Goal: Check status

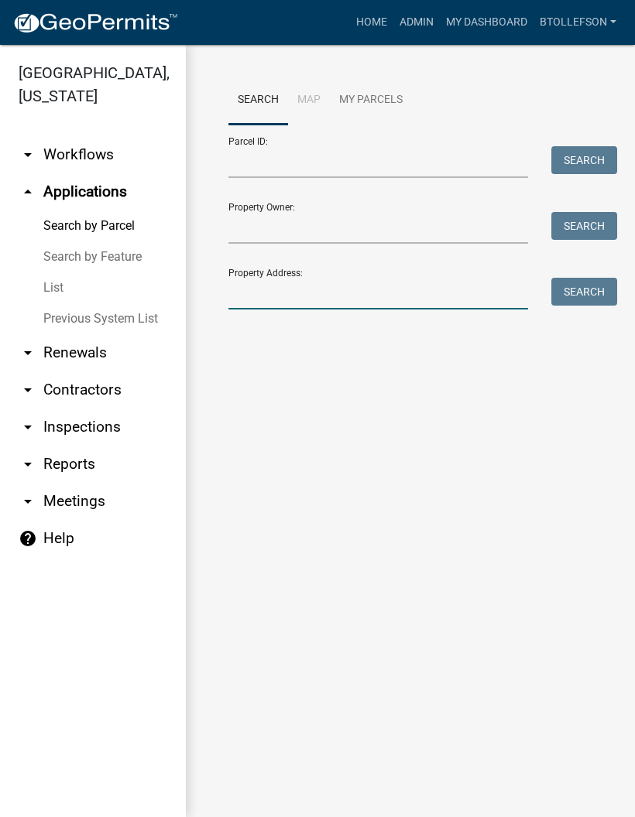
click at [252, 296] on input "Property Address:" at bounding box center [378, 294] width 300 height 32
type input "42183"
click at [610, 292] on button "Search" at bounding box center [584, 292] width 66 height 28
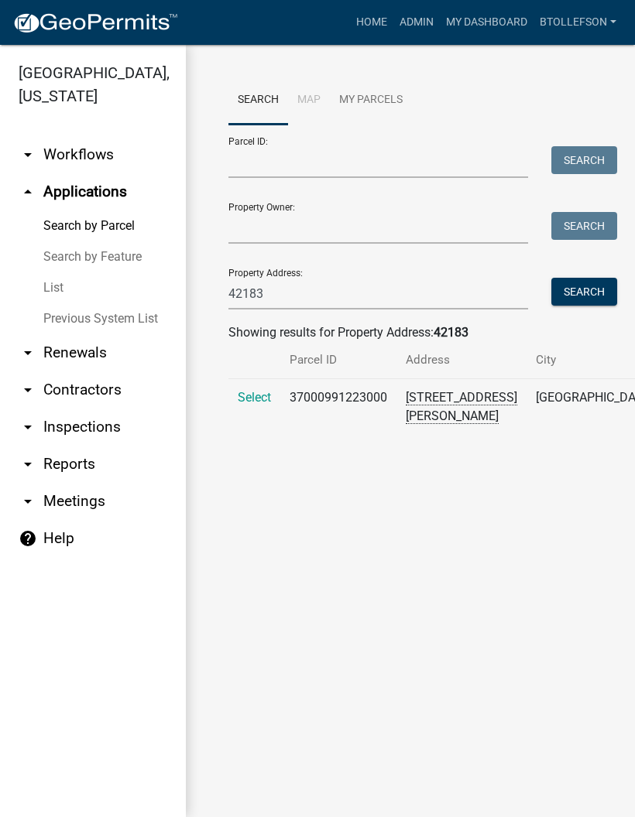
click at [257, 405] on span "Select" at bounding box center [254, 397] width 33 height 15
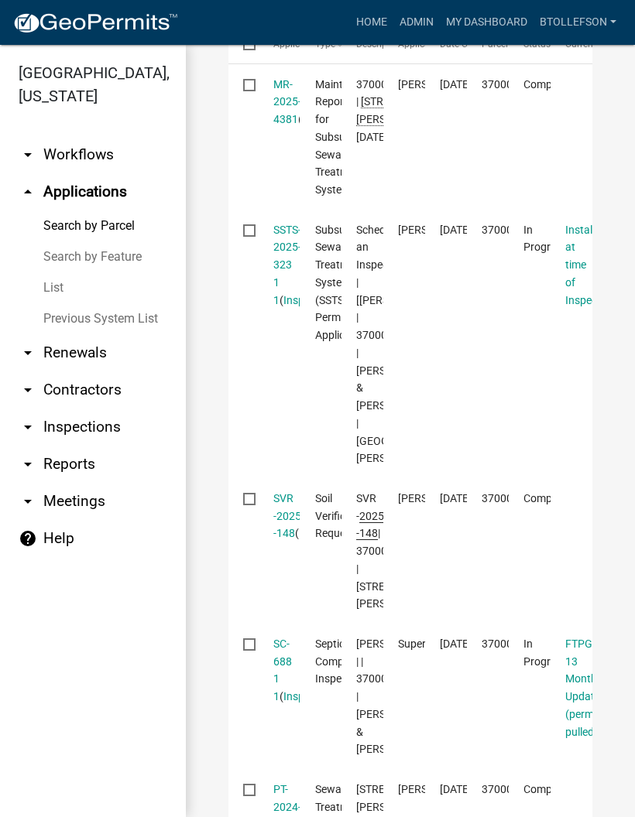
scroll to position [585, 0]
click at [275, 296] on link "SSTS-2025-323 1 1" at bounding box center [287, 265] width 28 height 83
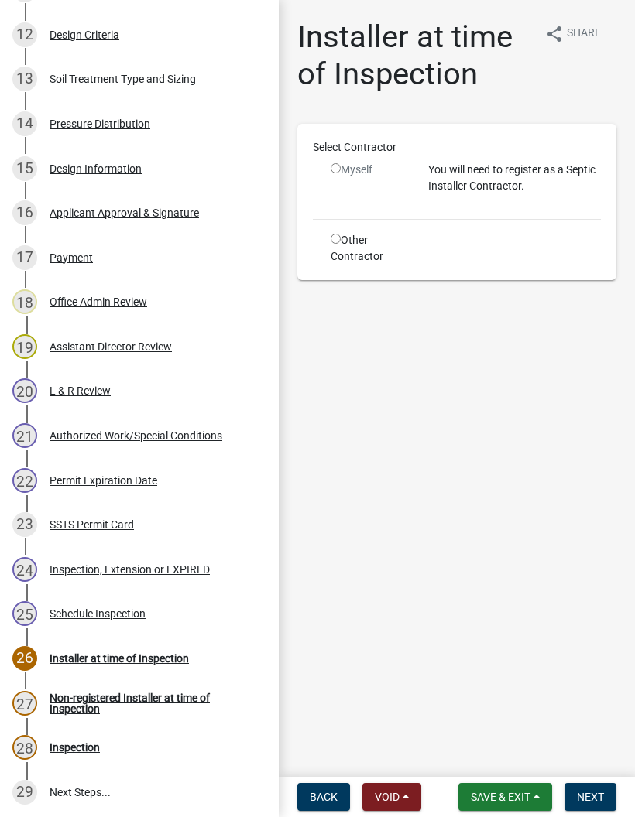
scroll to position [766, 0]
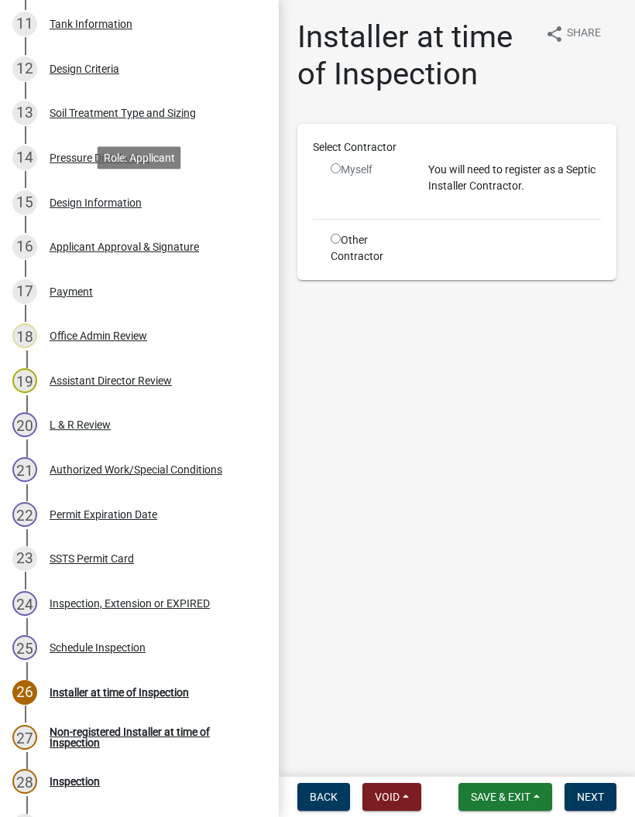
click at [76, 191] on div "15 Design Information" at bounding box center [132, 202] width 241 height 25
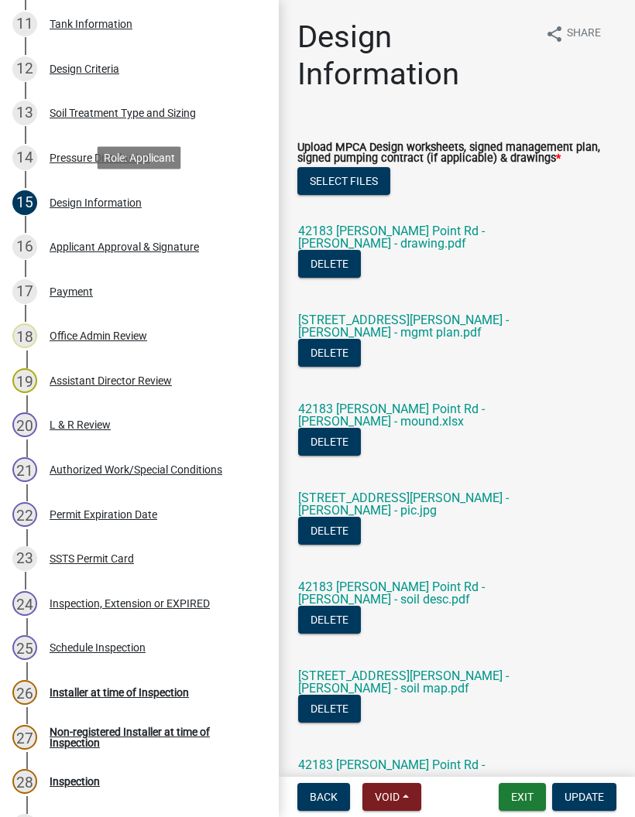
click at [409, 233] on link "42183 [PERSON_NAME] Point Rd - [PERSON_NAME] - drawing.pdf" at bounding box center [391, 237] width 187 height 27
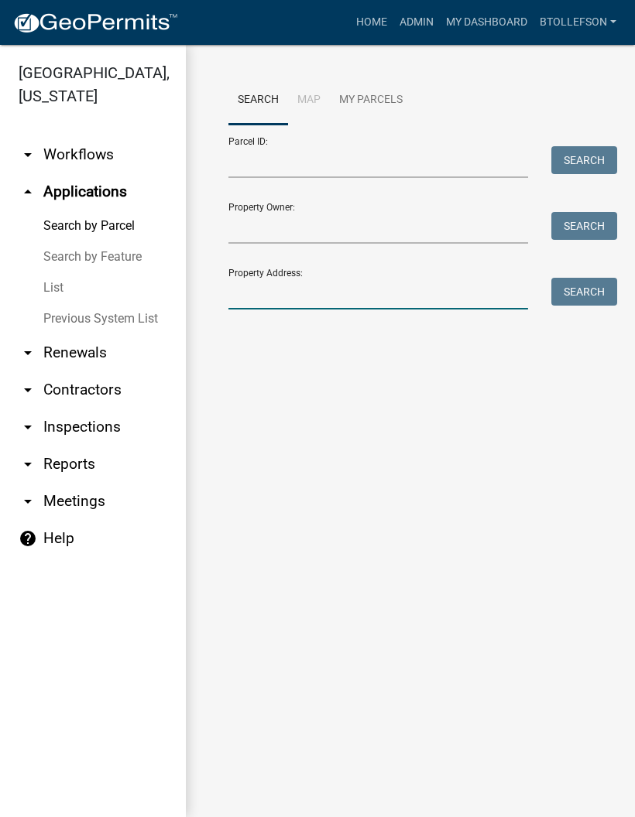
click at [252, 295] on input "Property Address:" at bounding box center [378, 294] width 300 height 32
type input "43845"
click at [576, 299] on button "Search" at bounding box center [584, 292] width 66 height 28
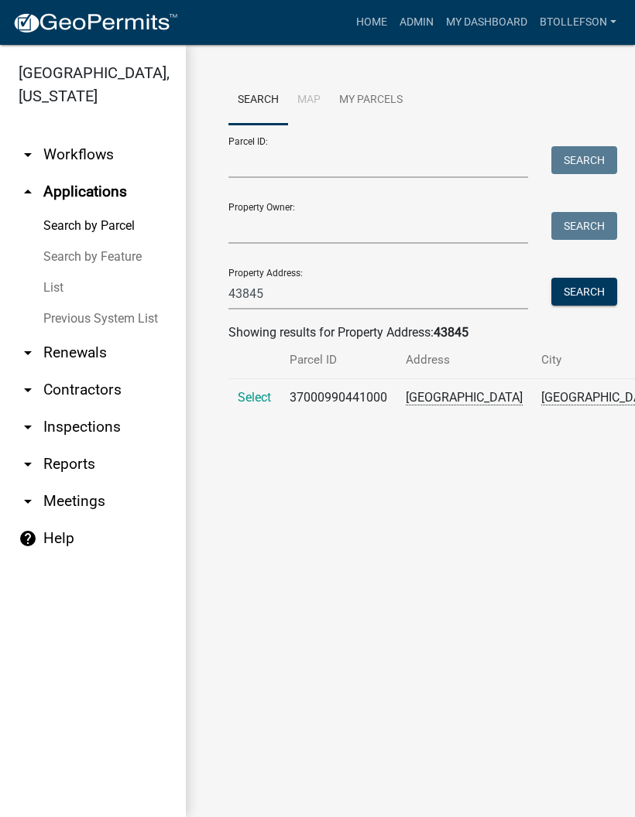
click at [252, 402] on span "Select" at bounding box center [254, 397] width 33 height 15
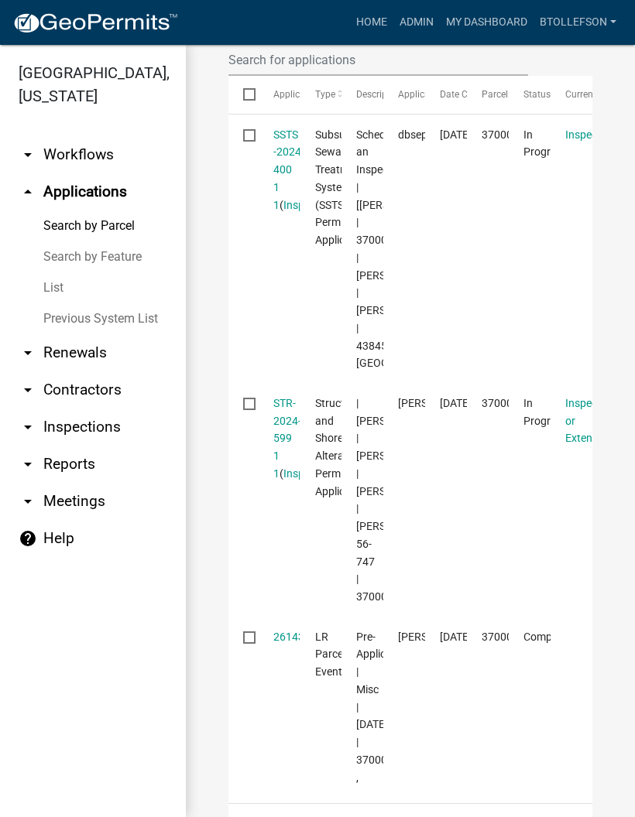
scroll to position [537, 0]
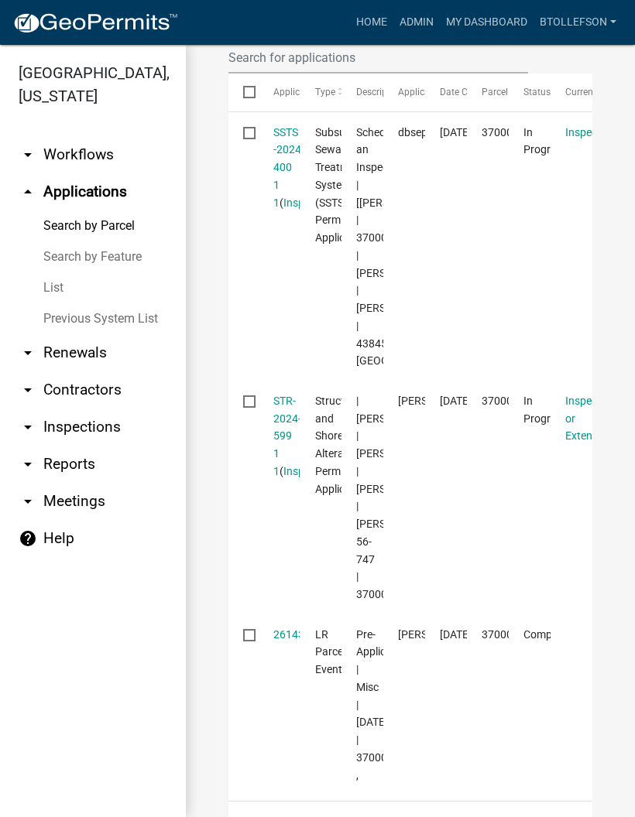
click at [280, 181] on link "SSTS -2024-400 1 1" at bounding box center [288, 167] width 31 height 83
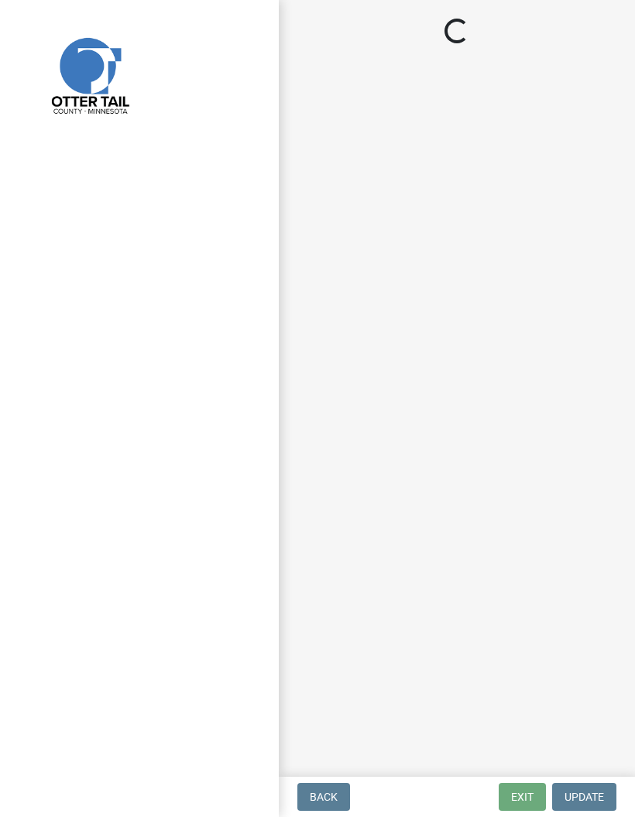
select select "710d5f49-2663-4e73-9718-d0c4e189f5ed"
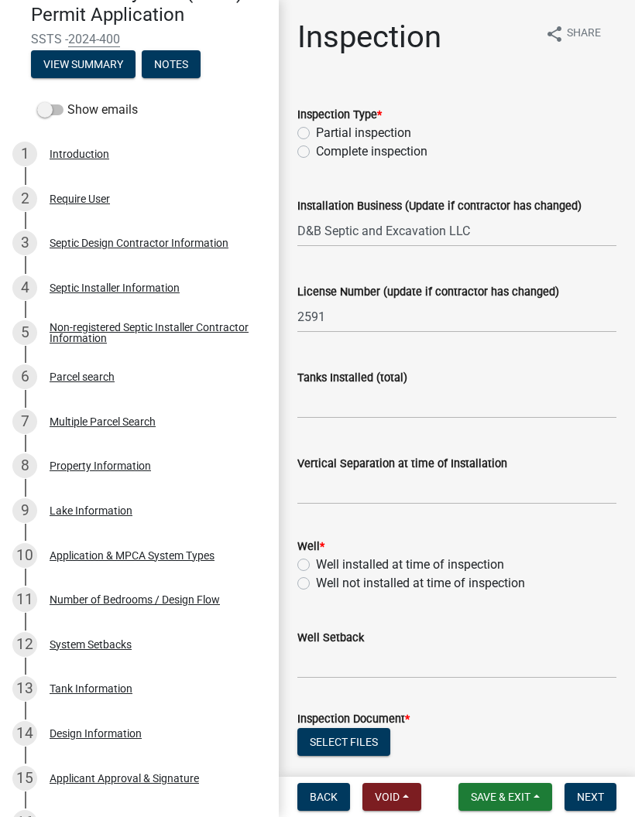
scroll to position [191, 0]
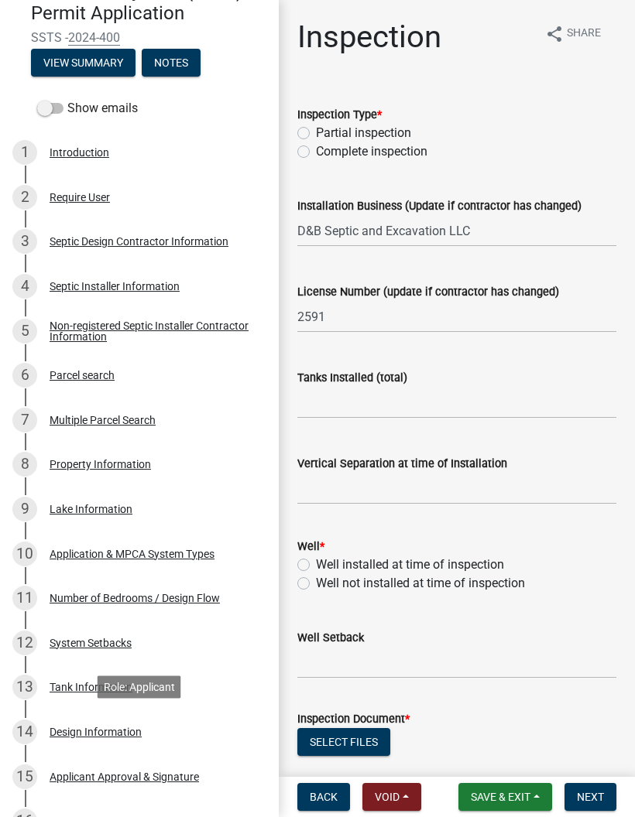
click at [98, 731] on div "Design Information" at bounding box center [96, 732] width 92 height 11
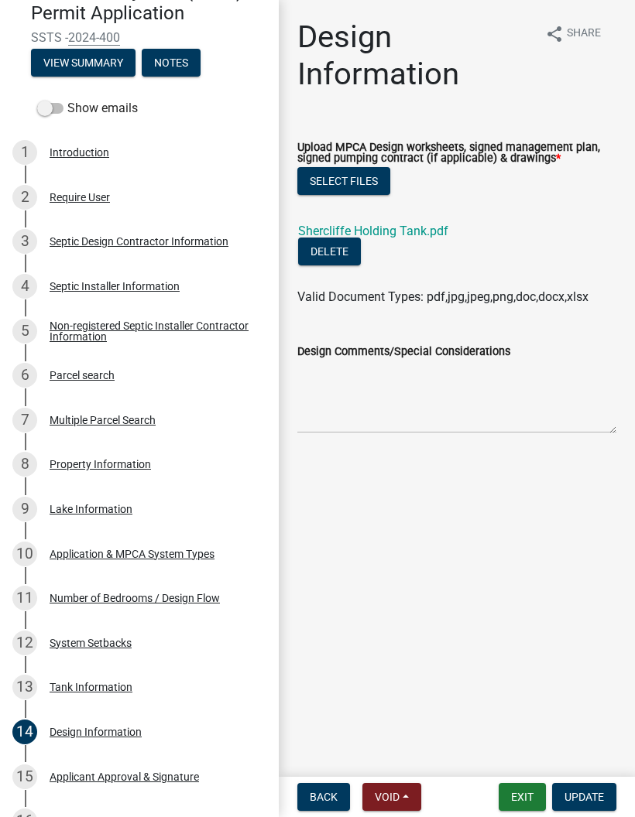
click at [398, 230] on link "Shercliffe Holding Tank.pdf" at bounding box center [373, 231] width 150 height 15
